Goal: Register for event/course

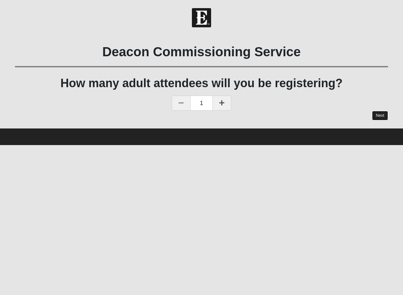
click at [379, 115] on link "Next" at bounding box center [380, 115] width 16 height 9
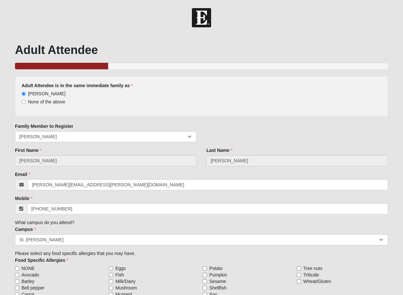
scroll to position [59, 0]
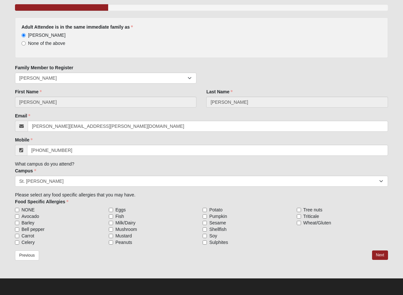
click at [23, 209] on span "NONE" at bounding box center [27, 210] width 13 height 7
click at [19, 209] on input "NONE" at bounding box center [17, 210] width 4 height 4
checkbox input "true"
click at [383, 257] on link "Next" at bounding box center [380, 255] width 16 height 9
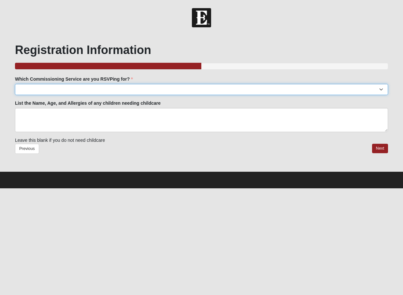
click at [61, 90] on select "[GEOGRAPHIC_DATA]: [DATE] 7:00pm | [GEOGRAPHIC_DATA] ([STREET_ADDRESS]) [GEOGRA…" at bounding box center [201, 89] width 373 height 11
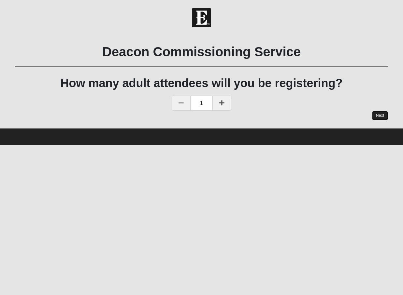
click at [385, 116] on link "Next" at bounding box center [380, 115] width 16 height 9
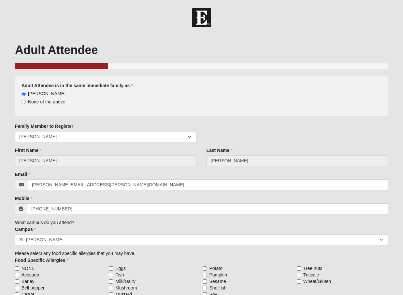
scroll to position [59, 0]
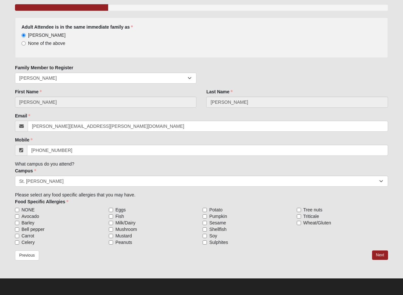
click at [28, 209] on span "NONE" at bounding box center [27, 210] width 13 height 7
click at [19, 209] on input "NONE" at bounding box center [17, 210] width 4 height 4
checkbox input "true"
click at [382, 253] on link "Next" at bounding box center [380, 255] width 16 height 9
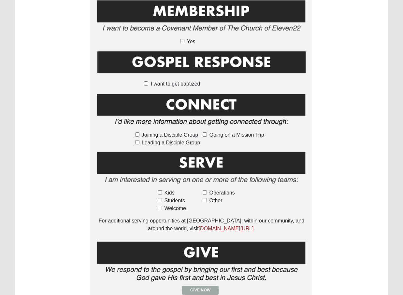
scroll to position [331, 0]
